Goal: Task Accomplishment & Management: Manage account settings

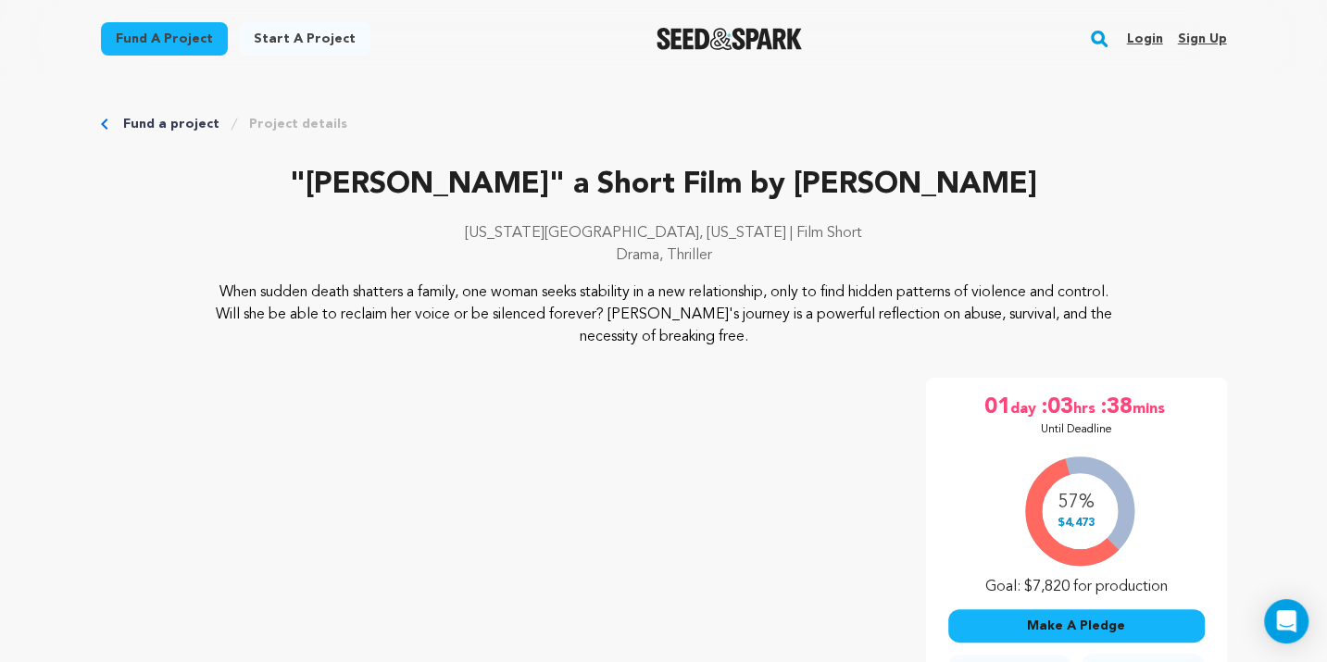
click at [1157, 36] on link "Login" at bounding box center [1144, 39] width 36 height 30
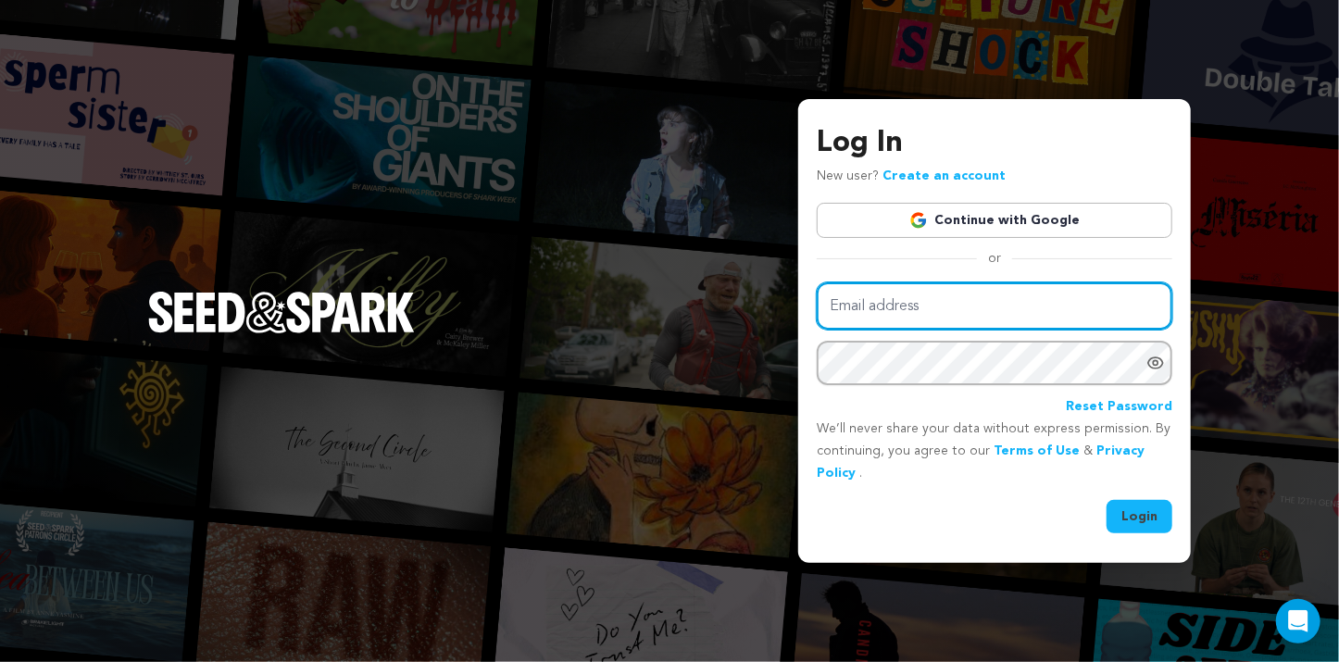
click at [1042, 310] on input "Email address" at bounding box center [995, 306] width 356 height 47
type input "casey.s.regan@gmail.com"
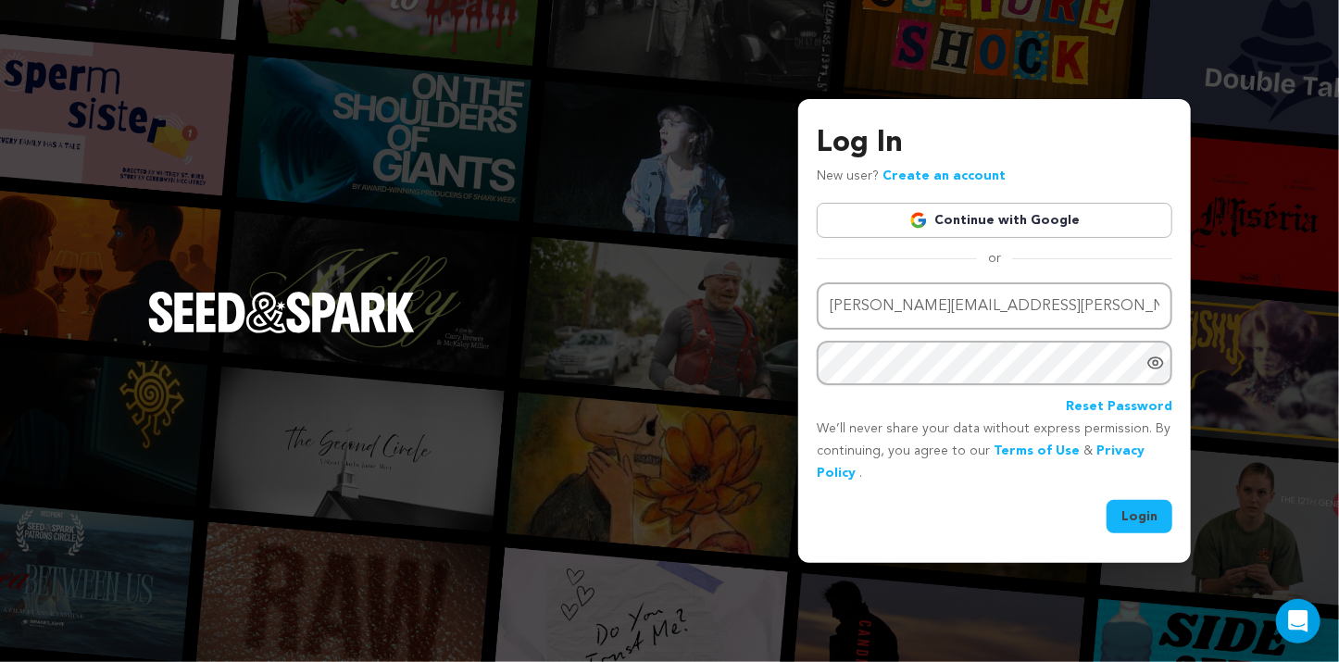
click at [1132, 521] on button "Login" at bounding box center [1140, 516] width 66 height 33
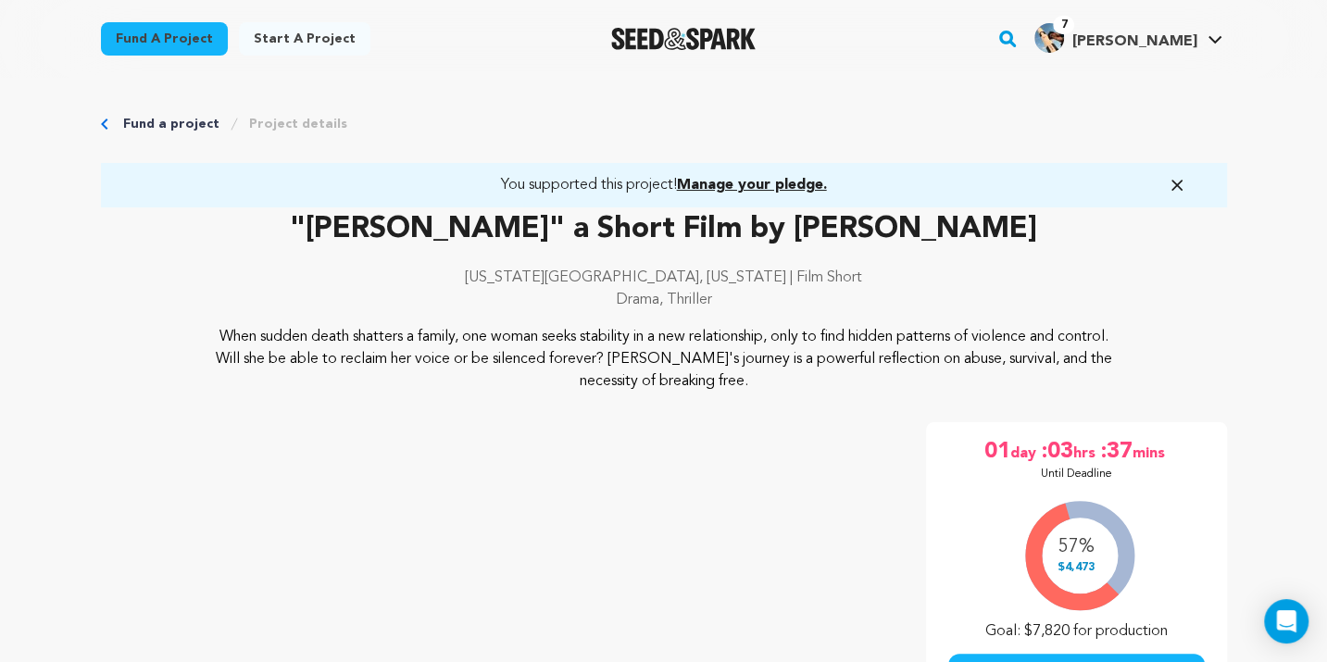
click at [814, 184] on span "Manage your pledge." at bounding box center [752, 185] width 150 height 15
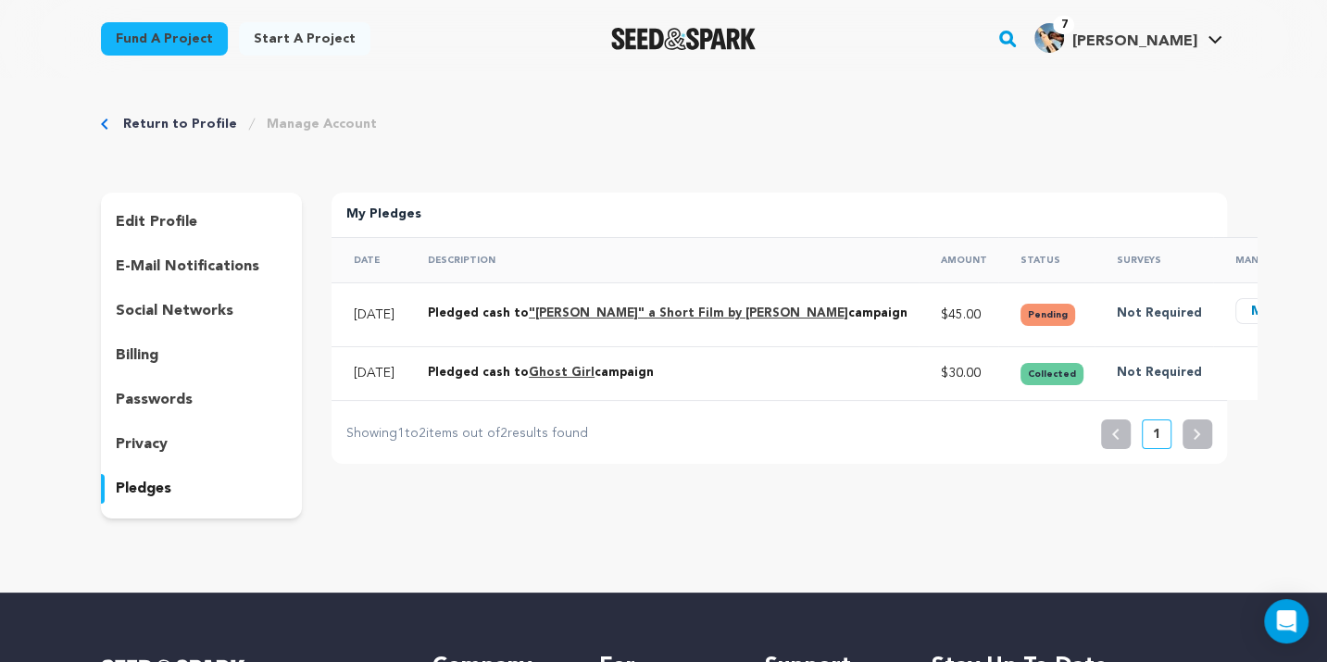
click at [1236, 305] on button "Manage" at bounding box center [1278, 311] width 84 height 26
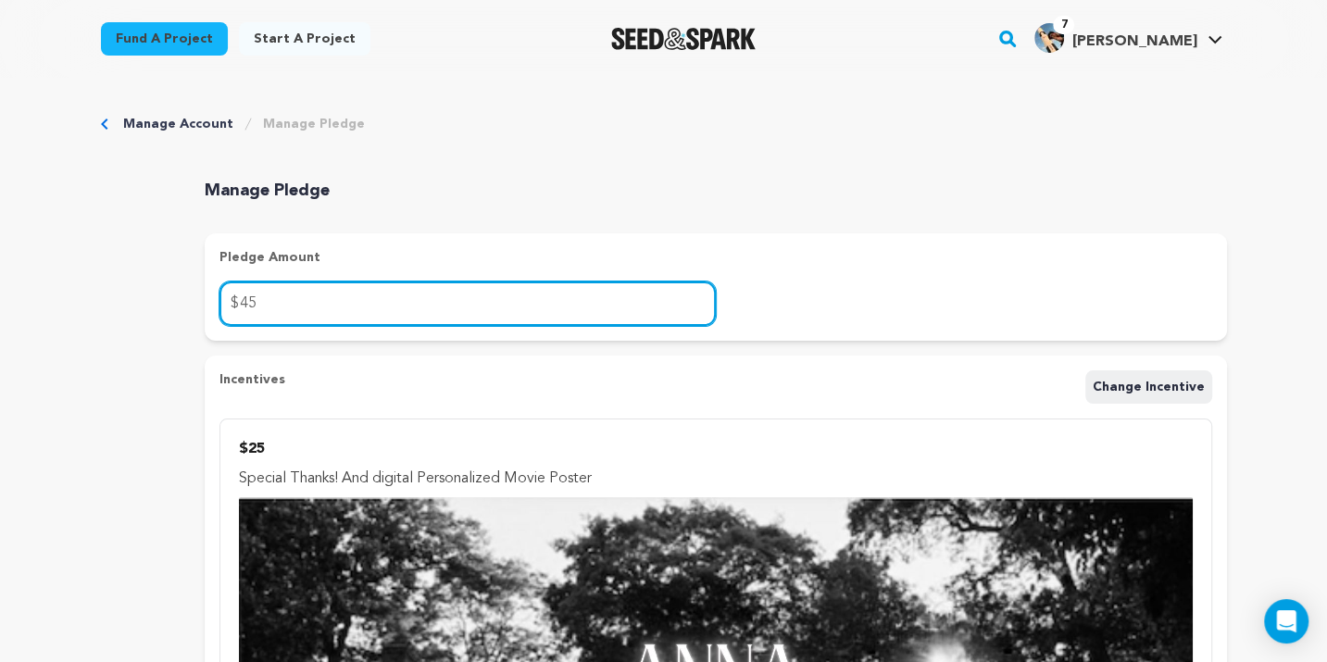
click at [240, 308] on input "45" at bounding box center [468, 304] width 496 height 44
drag, startPoint x: 294, startPoint y: 303, endPoint x: 99, endPoint y: 302, distance: 194.5
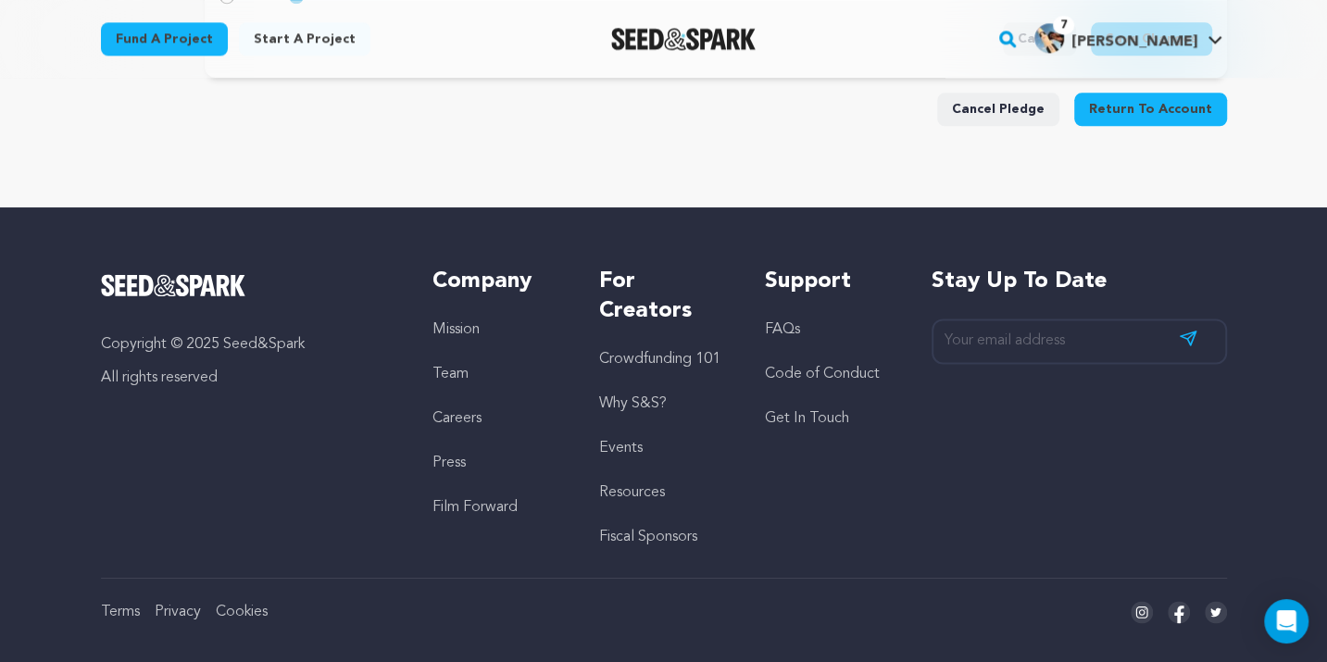
scroll to position [1233, 0]
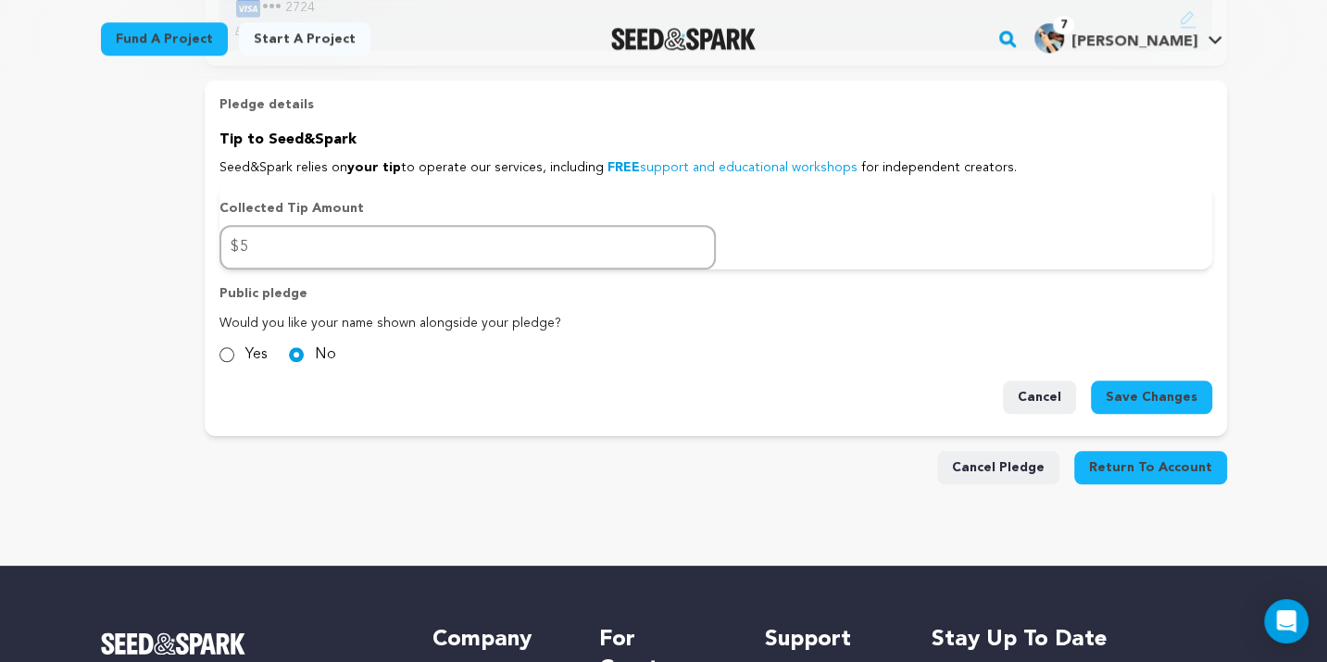
click at [1171, 388] on span "Save Changes" at bounding box center [1152, 397] width 92 height 19
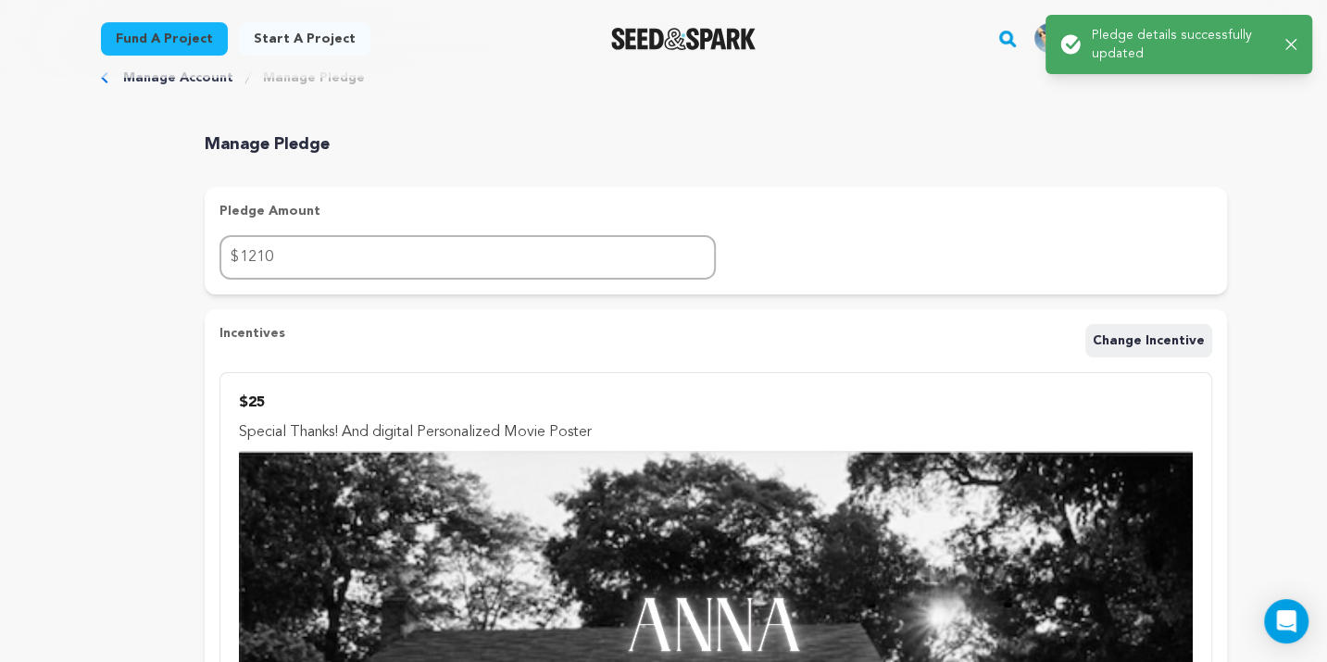
scroll to position [0, 0]
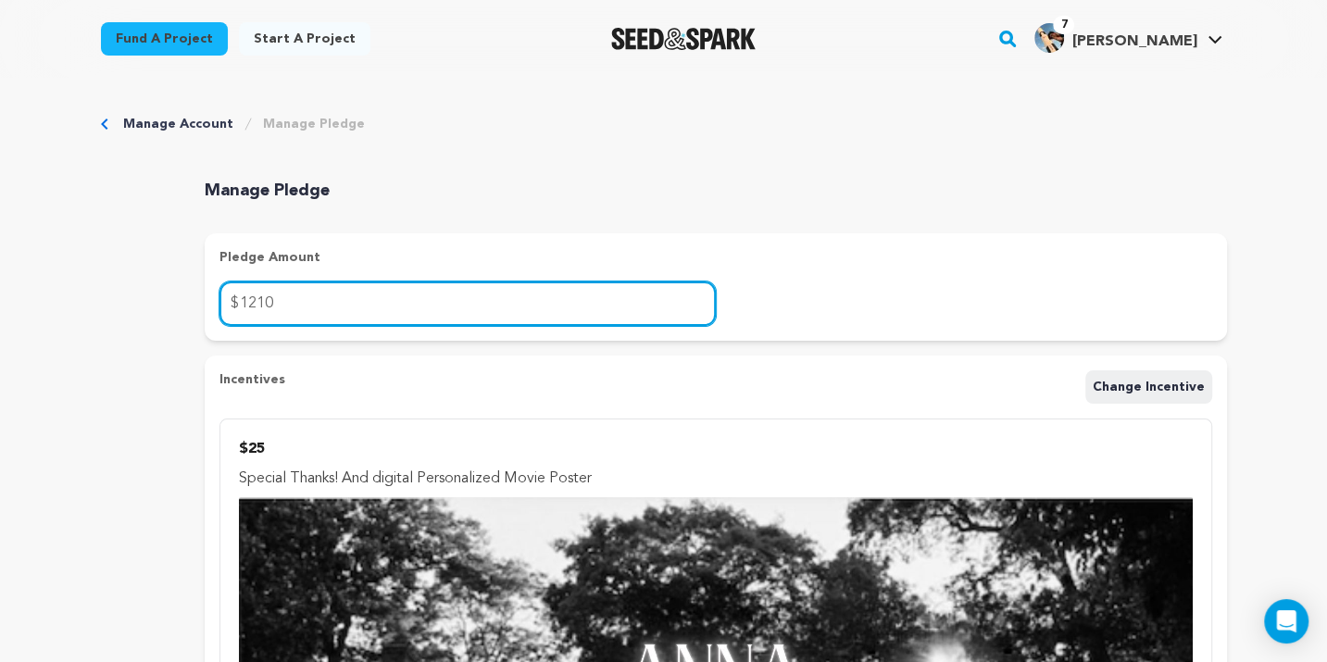
drag, startPoint x: 264, startPoint y: 303, endPoint x: 255, endPoint y: 295, distance: 11.9
click at [255, 295] on input "1210" at bounding box center [468, 304] width 496 height 44
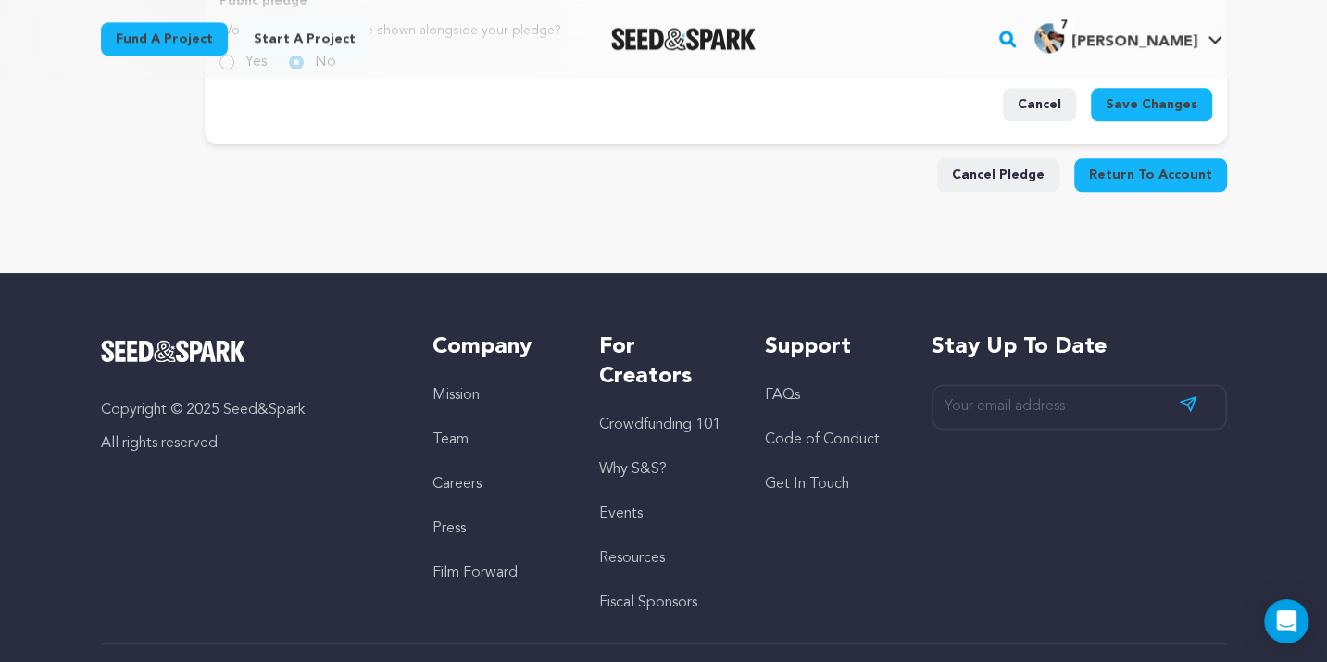
scroll to position [1247, 0]
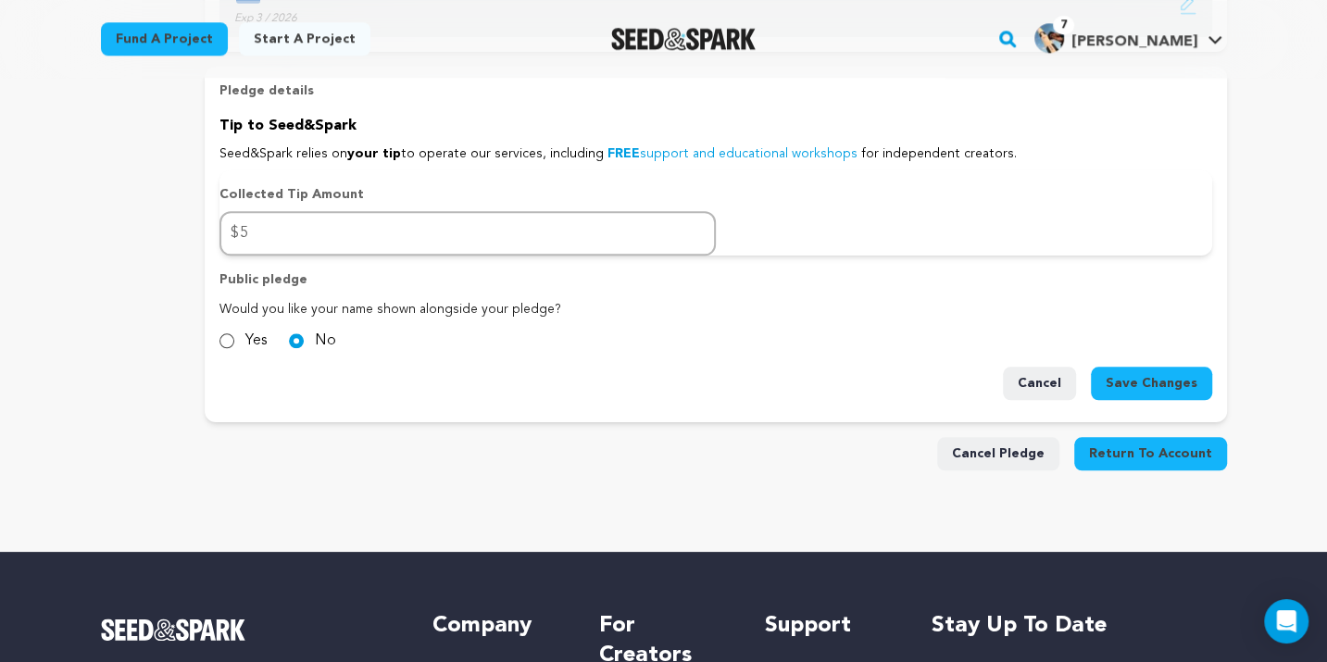
type input "1260"
click at [1175, 374] on span "Save Changes" at bounding box center [1152, 383] width 92 height 19
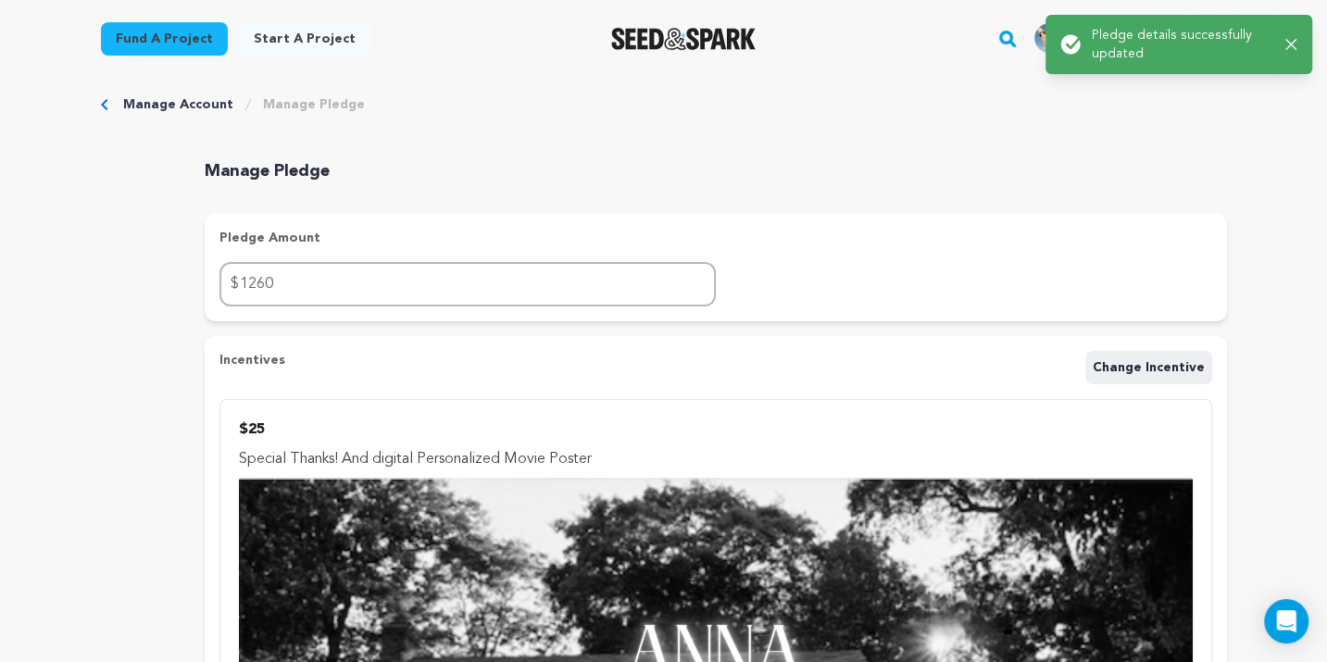
scroll to position [0, 0]
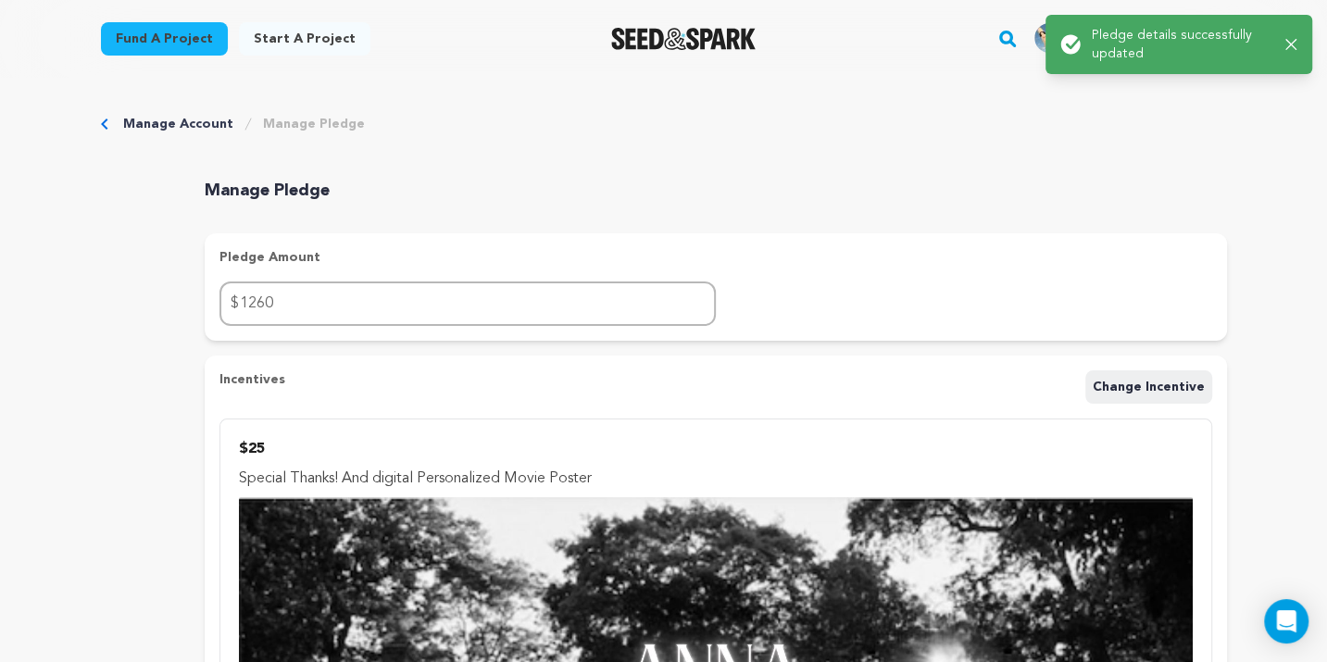
click at [702, 19] on div at bounding box center [684, 39] width 257 height 48
click at [700, 20] on div at bounding box center [684, 39] width 257 height 48
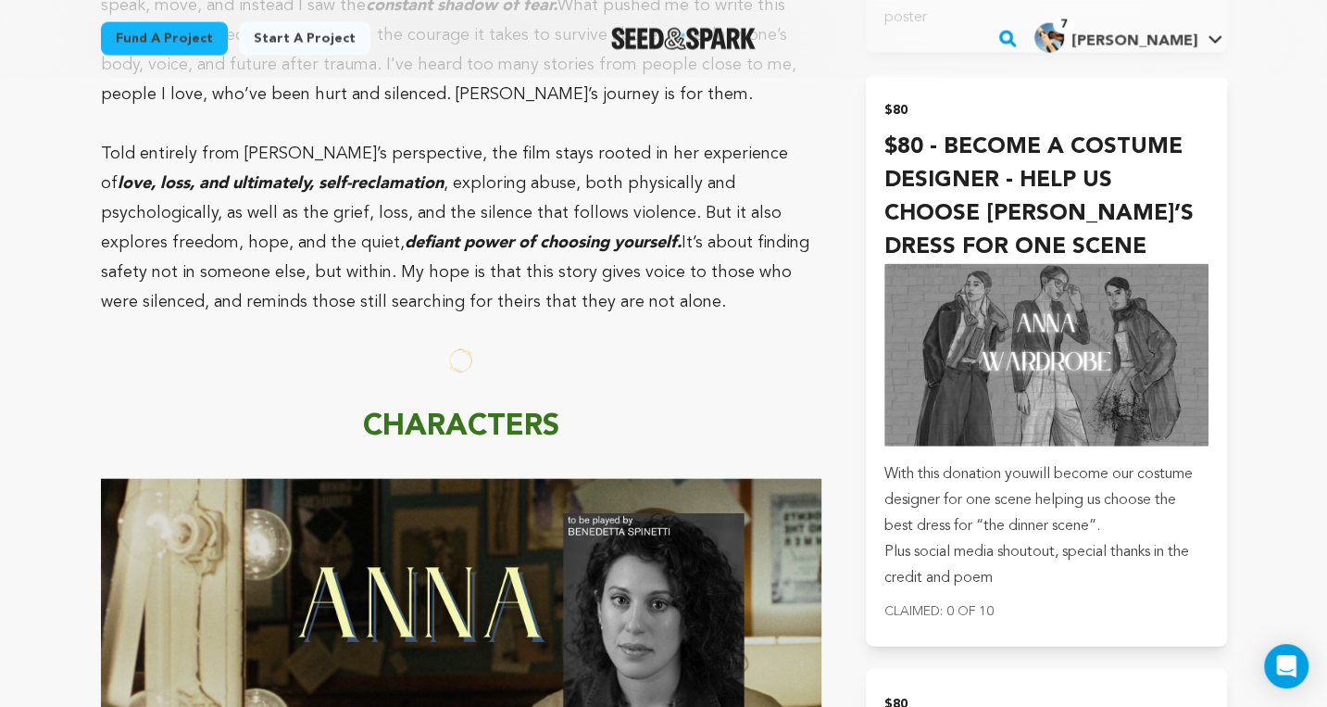
scroll to position [736, 0]
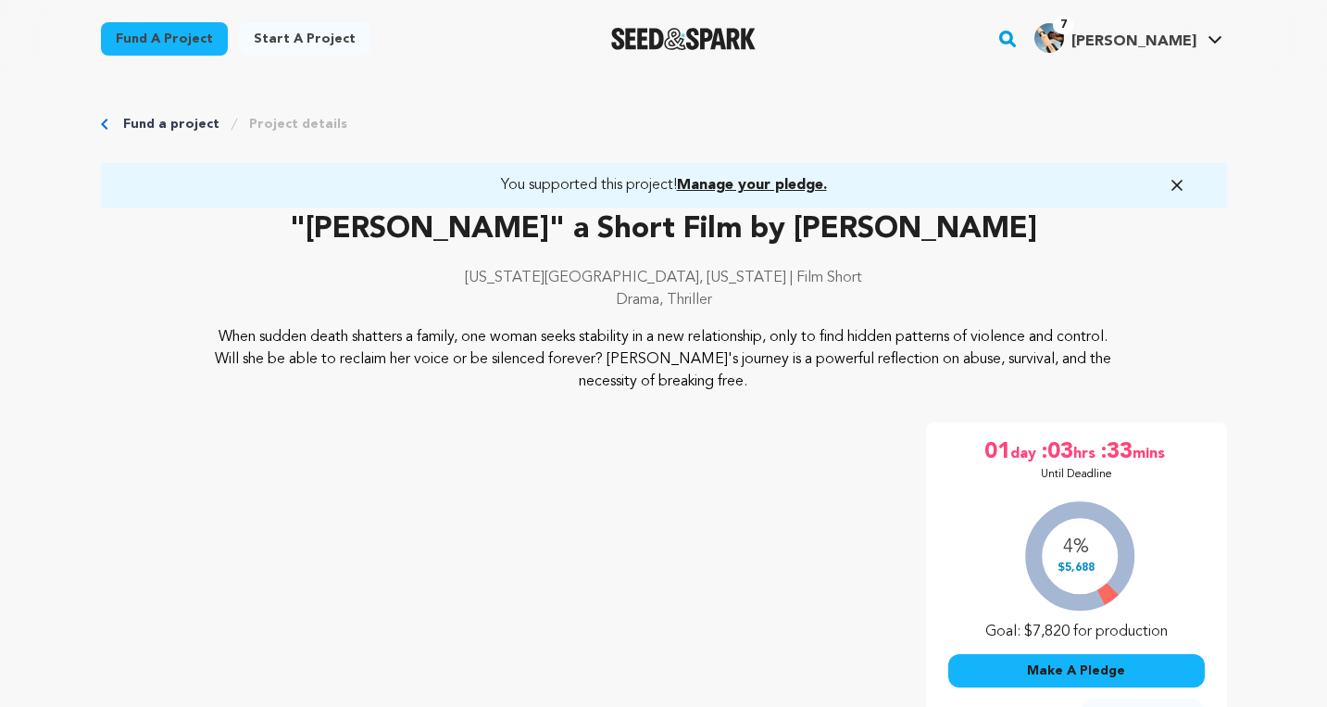
scroll to position [121, 0]
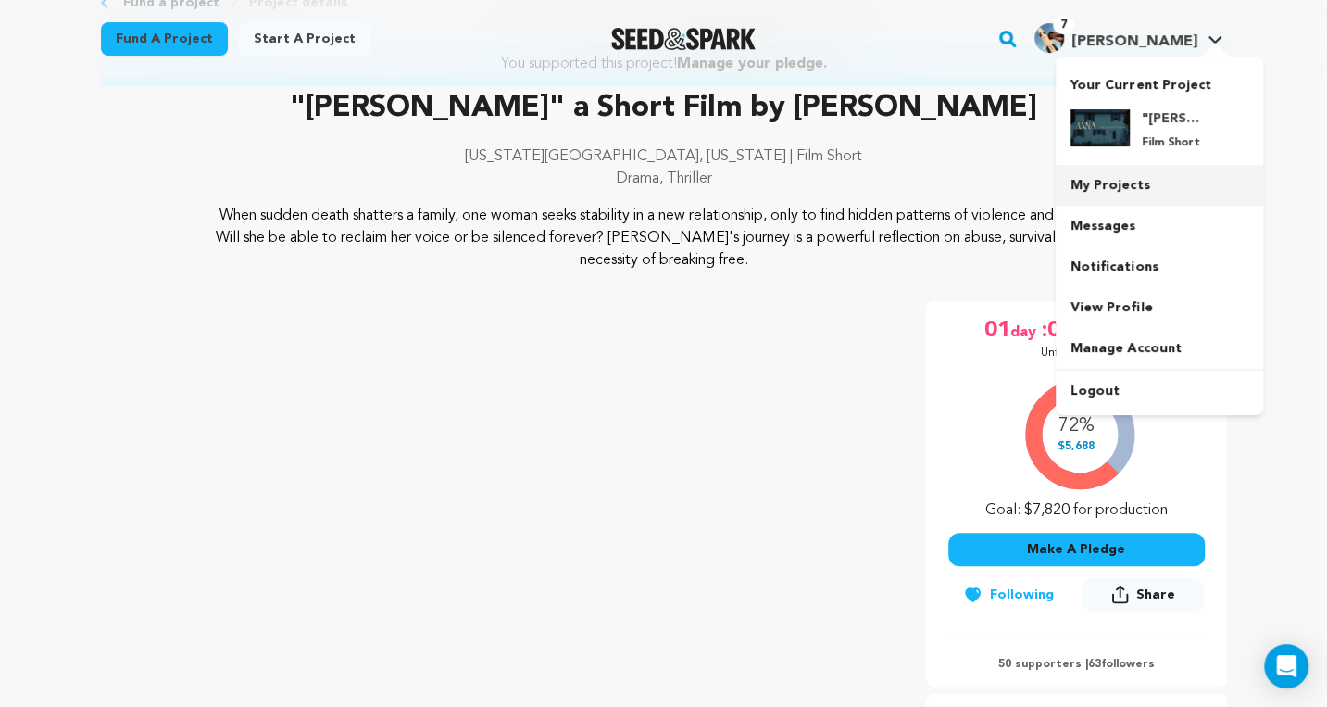
click at [1111, 191] on link "My Projects" at bounding box center [1159, 185] width 207 height 41
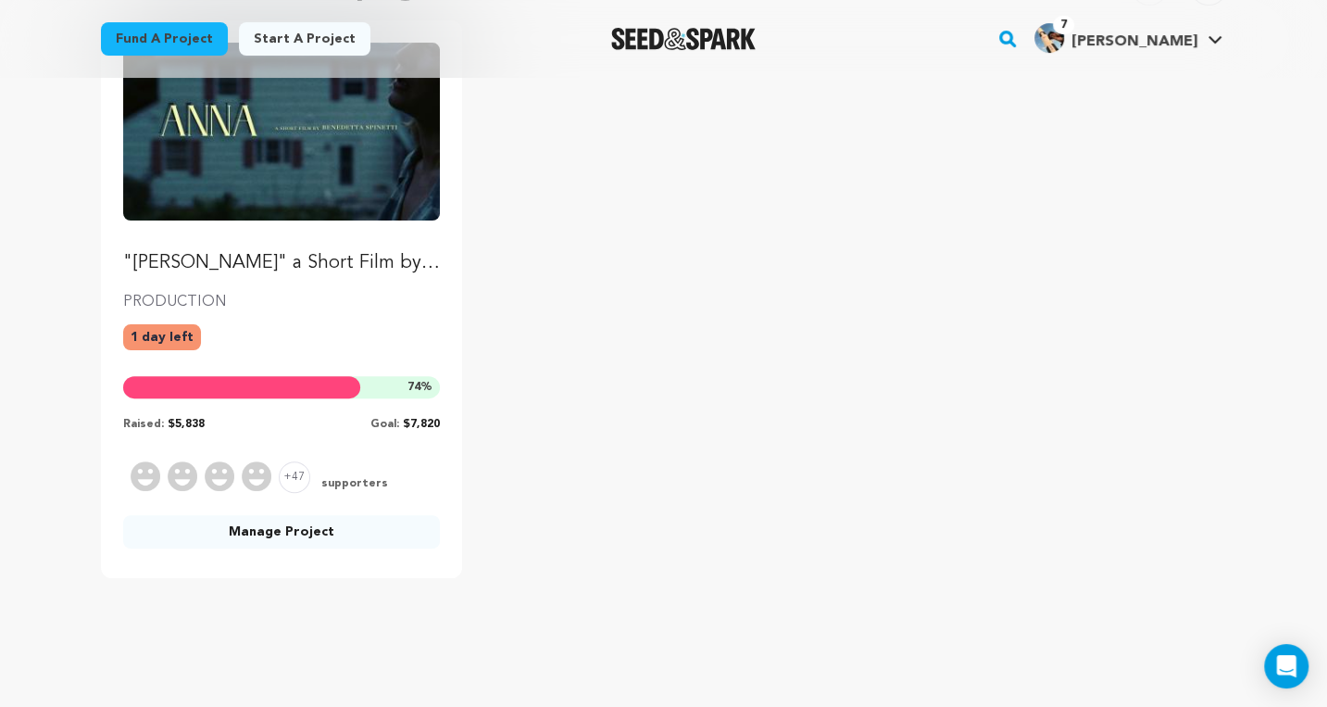
scroll to position [250, 0]
click at [339, 524] on link "Manage Project" at bounding box center [282, 530] width 318 height 33
click at [330, 485] on span "supporters" at bounding box center [353, 483] width 70 height 17
click at [294, 479] on span "+47" at bounding box center [294, 475] width 31 height 31
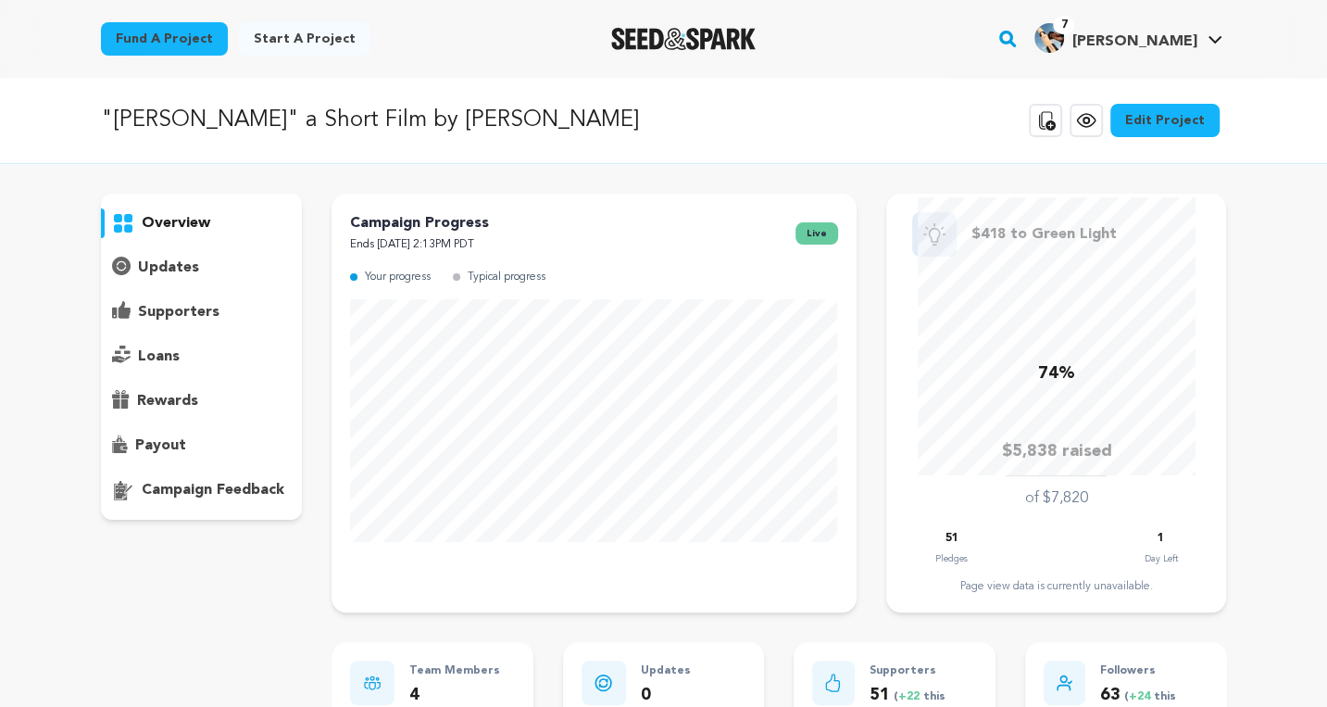
click at [204, 314] on p "supporters" at bounding box center [179, 312] width 82 height 22
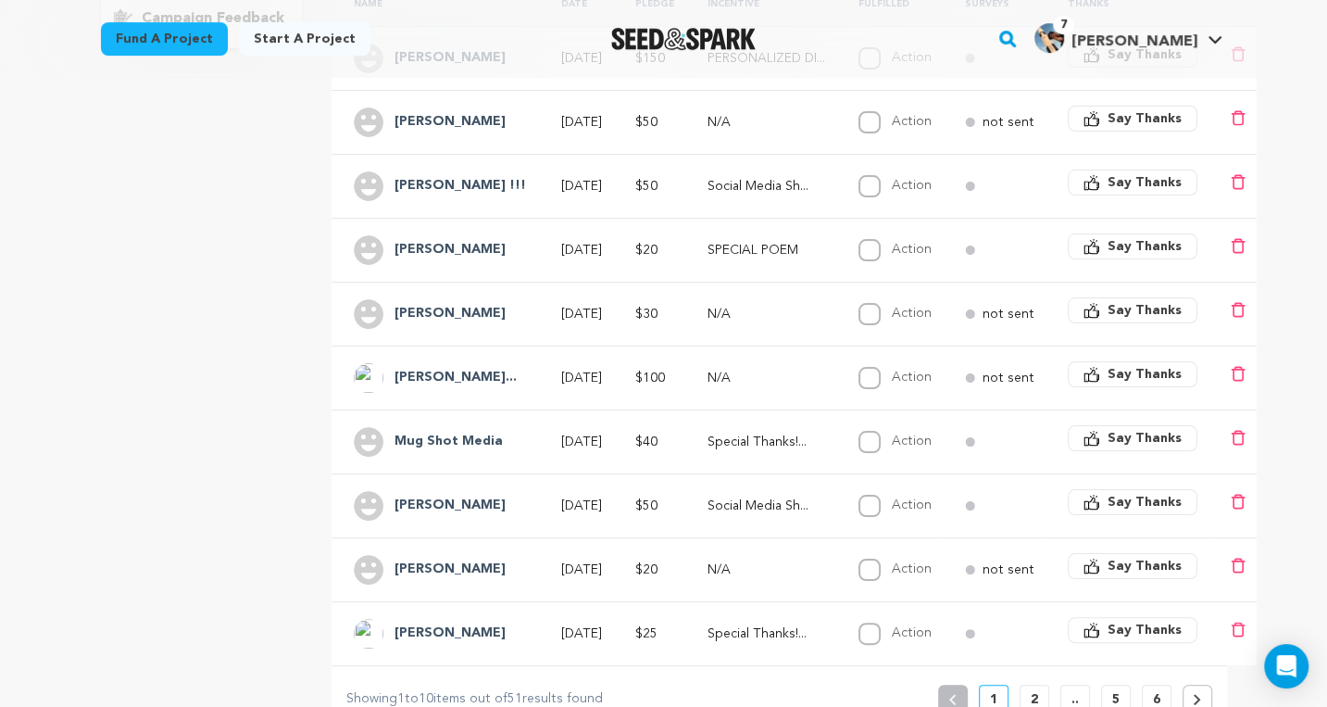
scroll to position [523, 0]
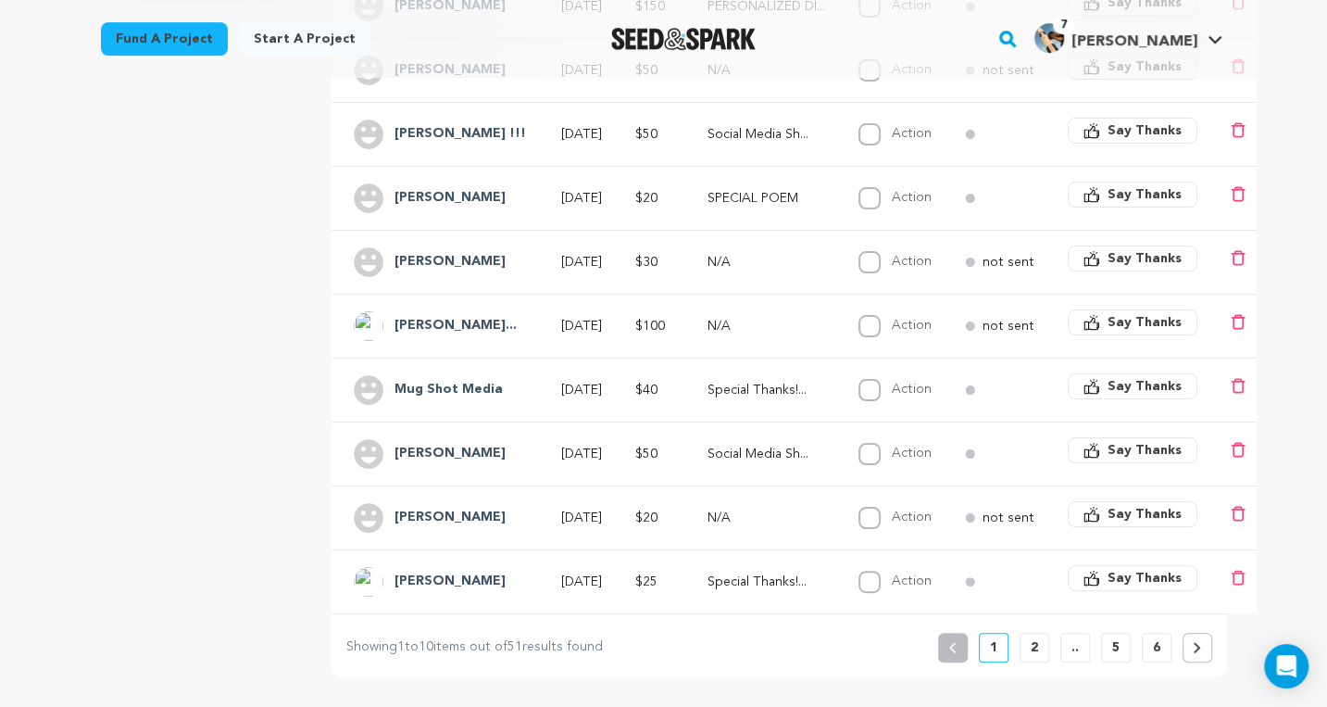
click at [1032, 657] on p "2" at bounding box center [1034, 647] width 7 height 19
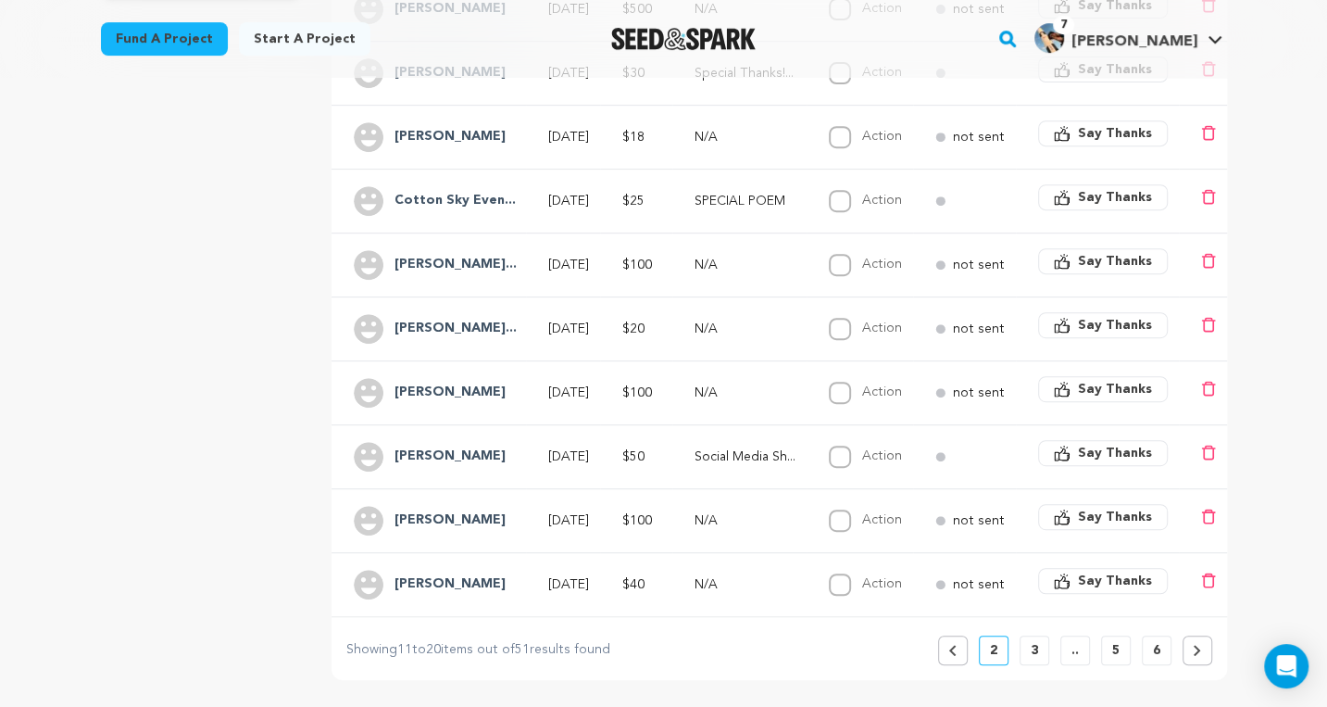
scroll to position [588, 0]
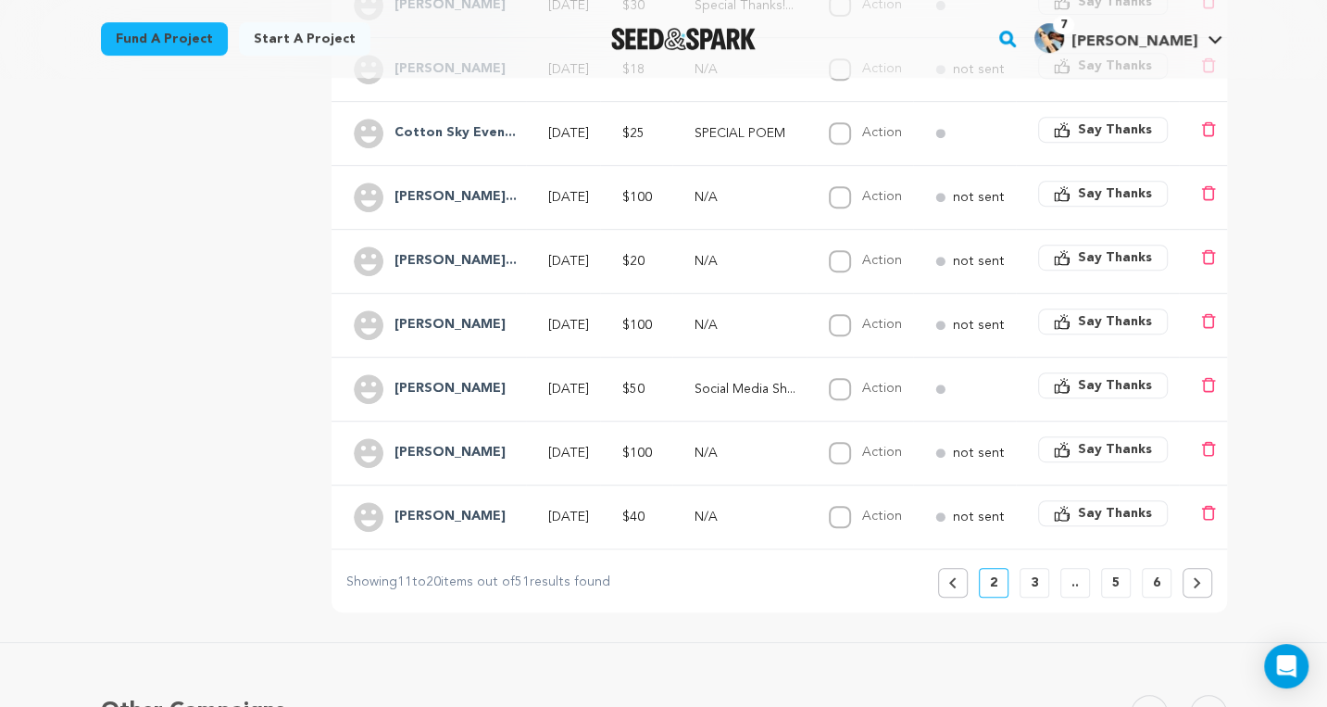
click at [1038, 589] on button "3" at bounding box center [1035, 583] width 30 height 30
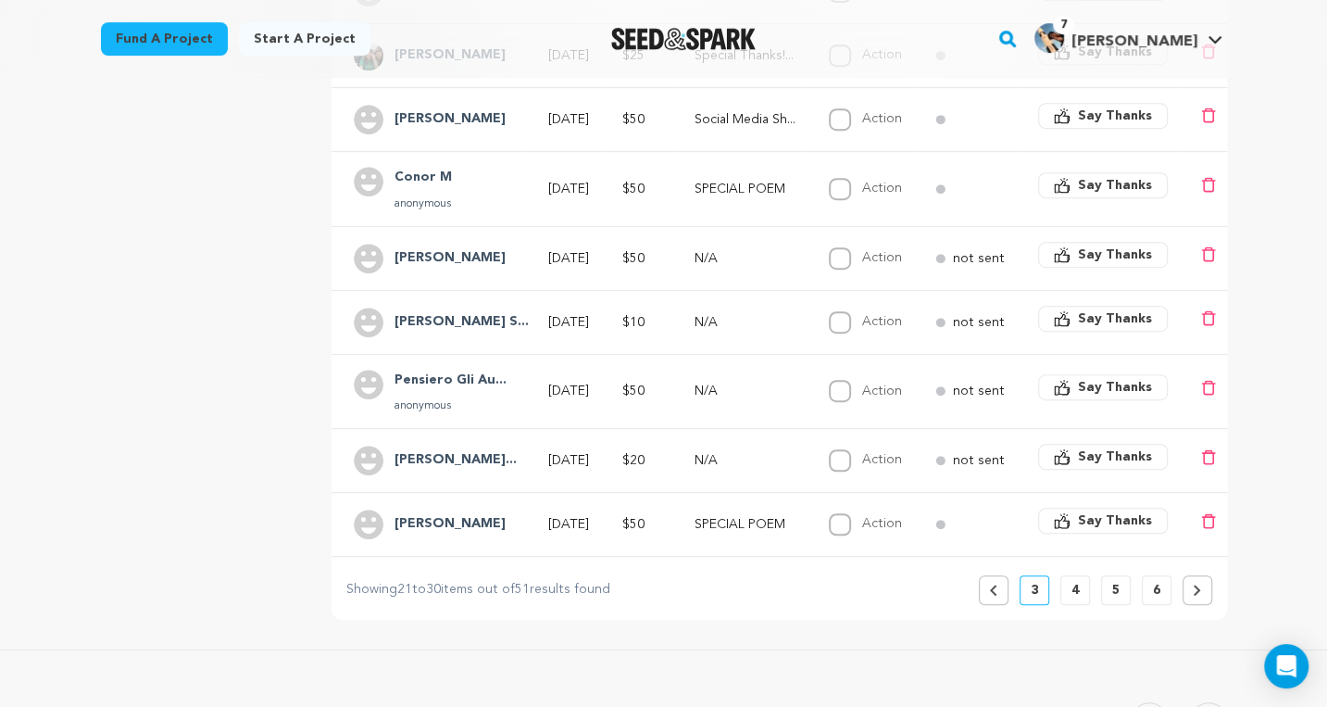
scroll to position [685, 0]
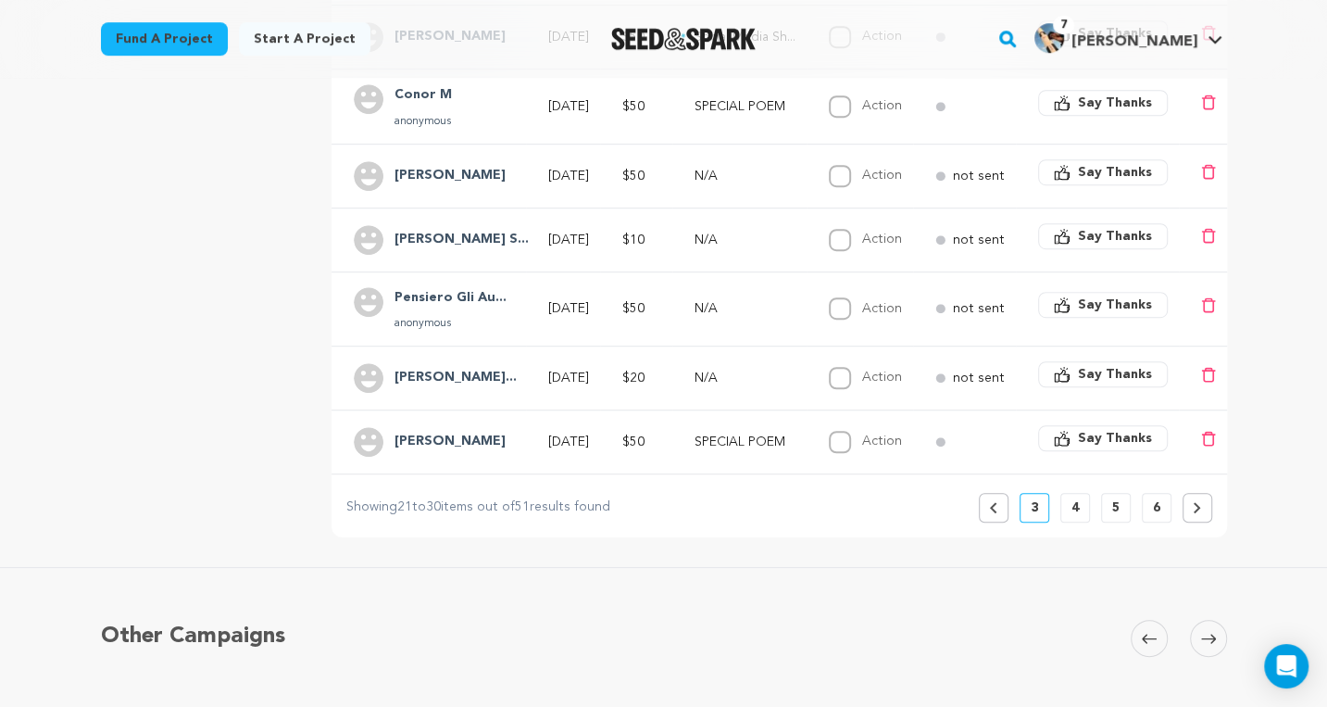
click at [1086, 504] on button "4" at bounding box center [1076, 508] width 30 height 30
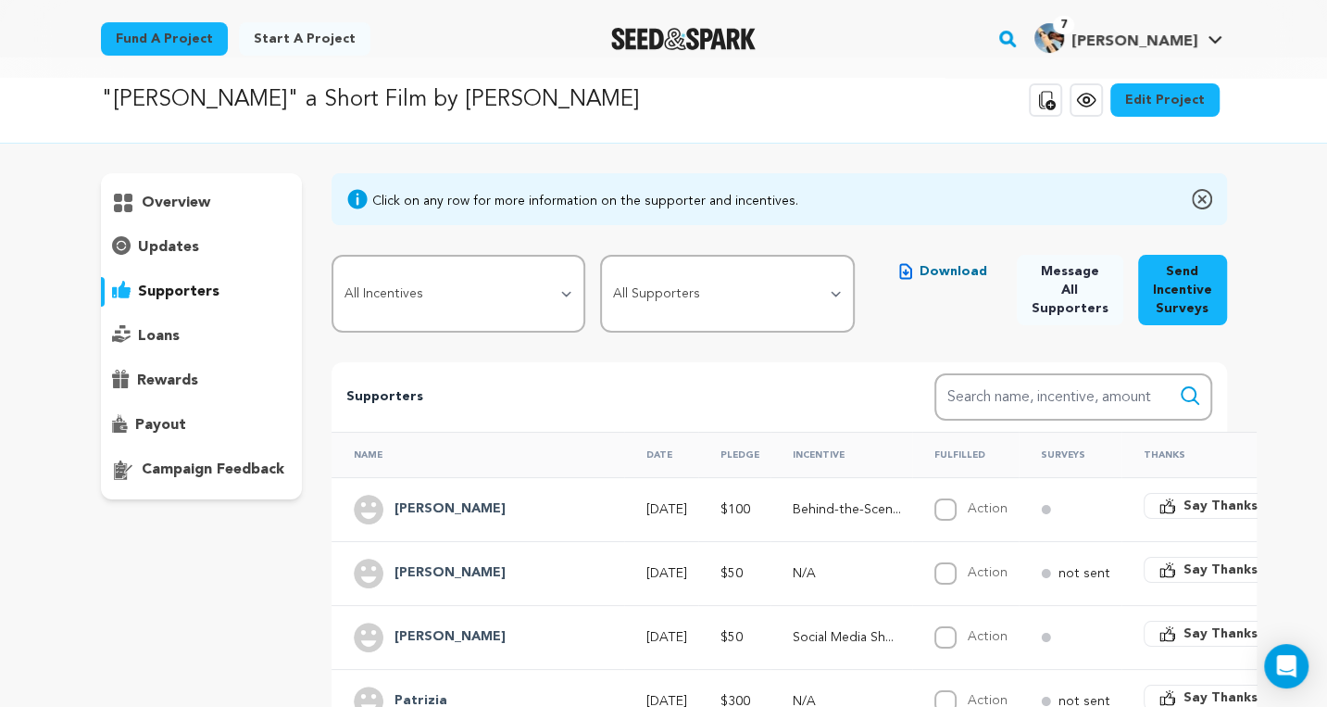
scroll to position [0, 0]
